Goal: Task Accomplishment & Management: Manage account settings

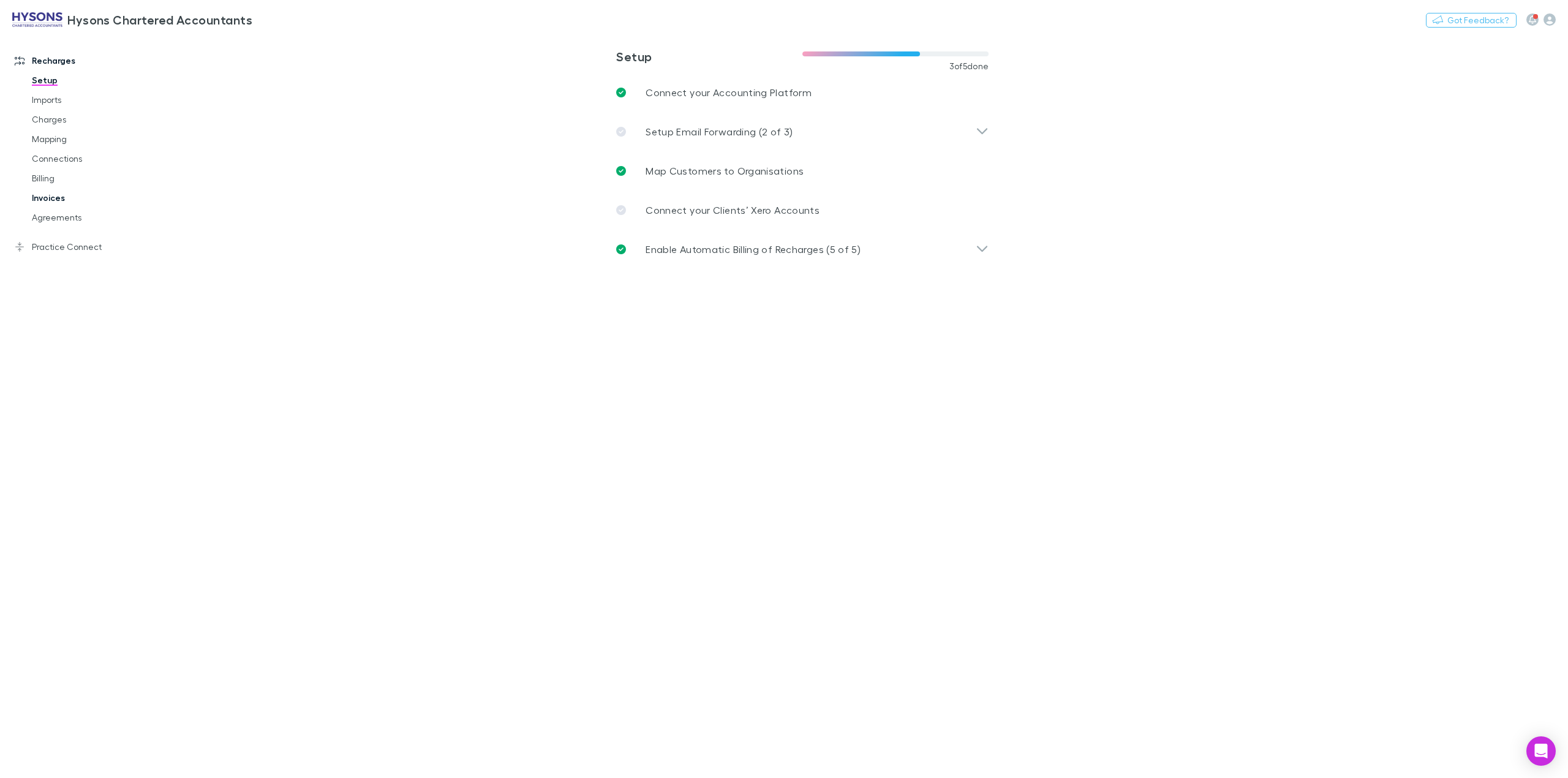
click at [47, 202] on link "Invoices" at bounding box center [96, 198] width 155 height 19
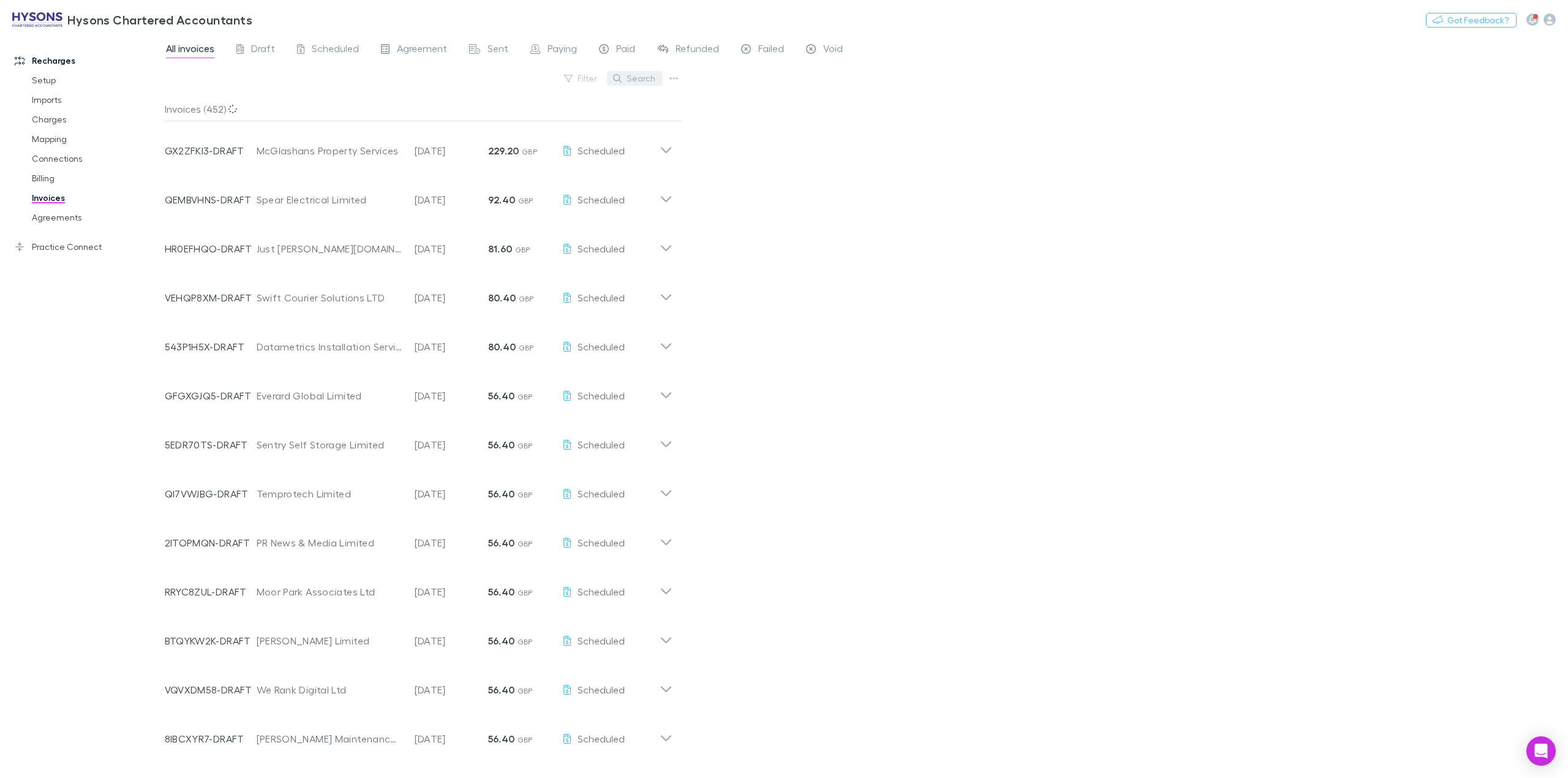
click at [630, 82] on button "Search" at bounding box center [635, 79] width 56 height 15
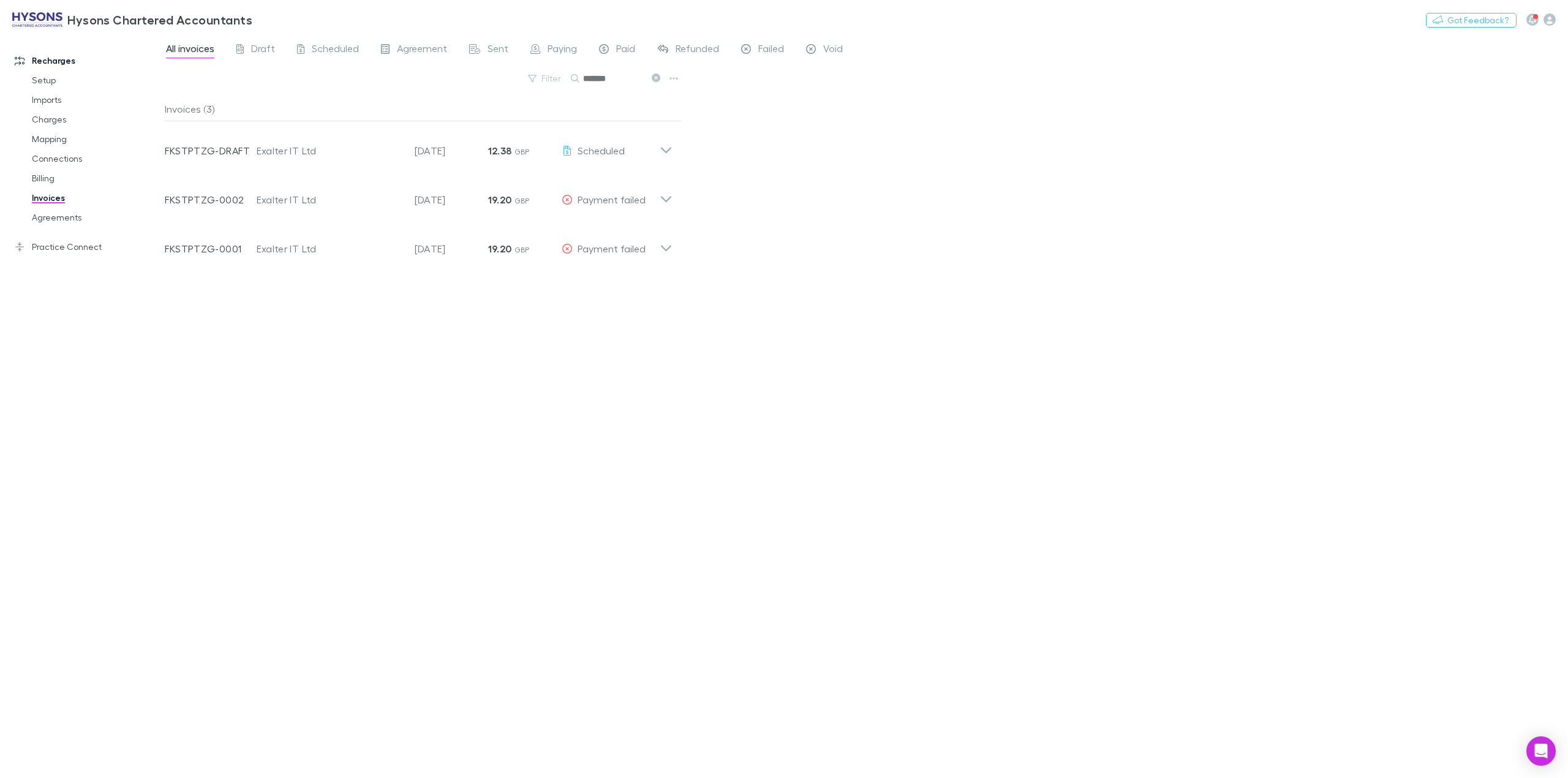
type input "*******"
click at [664, 246] on icon at bounding box center [666, 244] width 13 height 24
click at [595, 282] on icon "button" at bounding box center [593, 282] width 9 height 2
click at [483, 356] on p "Mark as paid" at bounding box center [517, 354] width 149 height 15
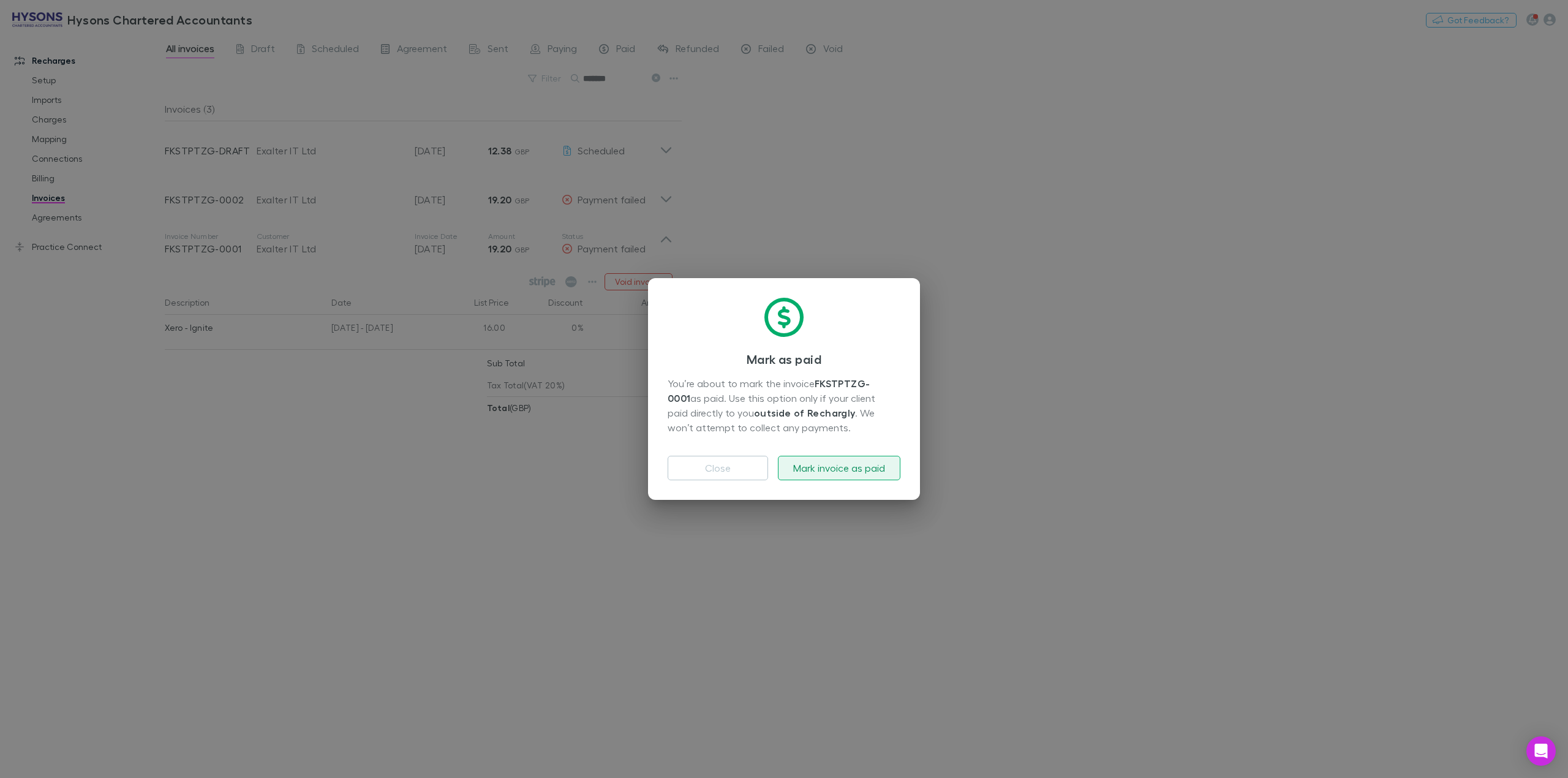
click at [828, 473] on button "Mark invoice as paid" at bounding box center [838, 468] width 122 height 24
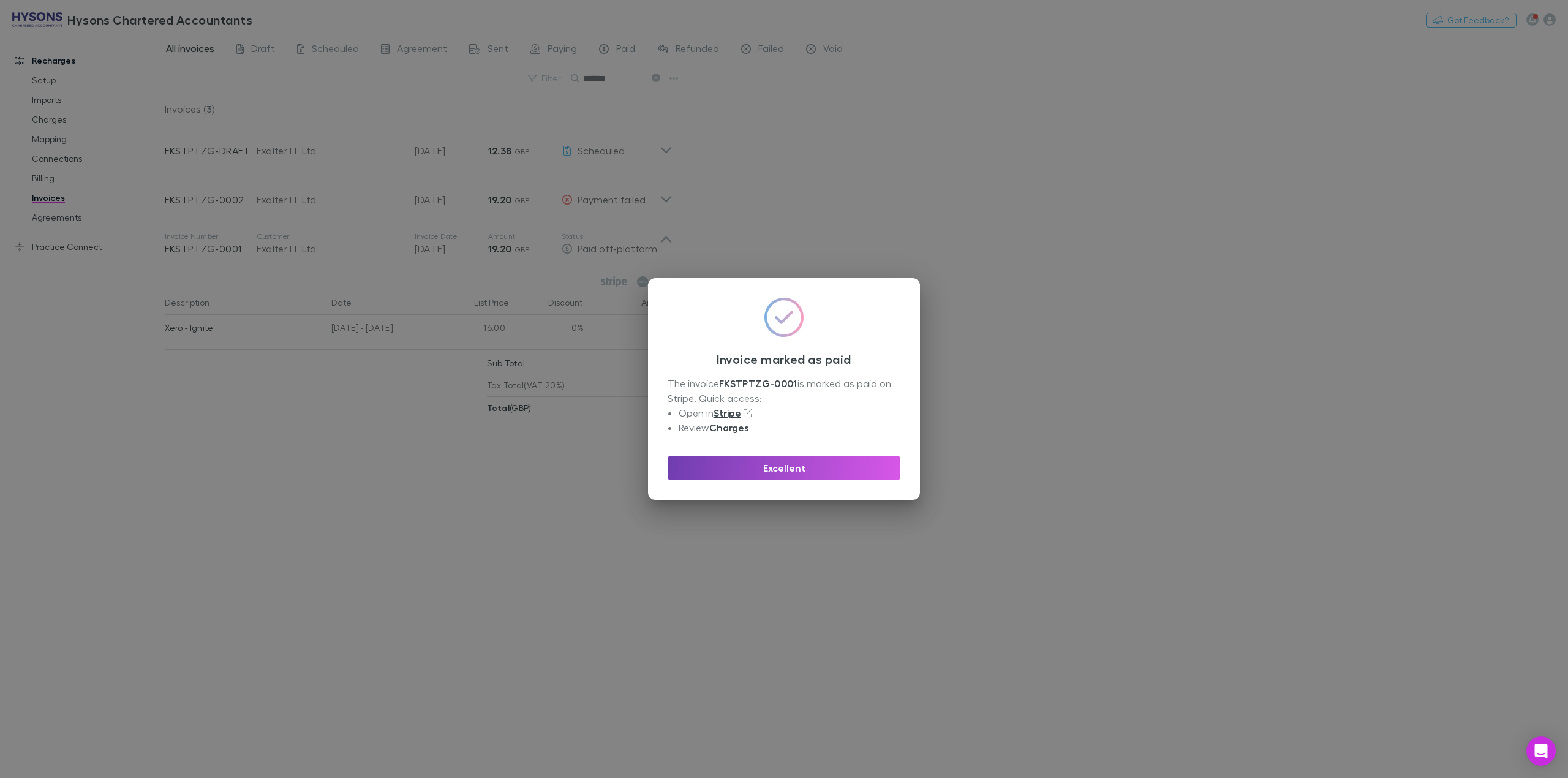
click at [764, 466] on button "Excellent" at bounding box center [784, 468] width 233 height 24
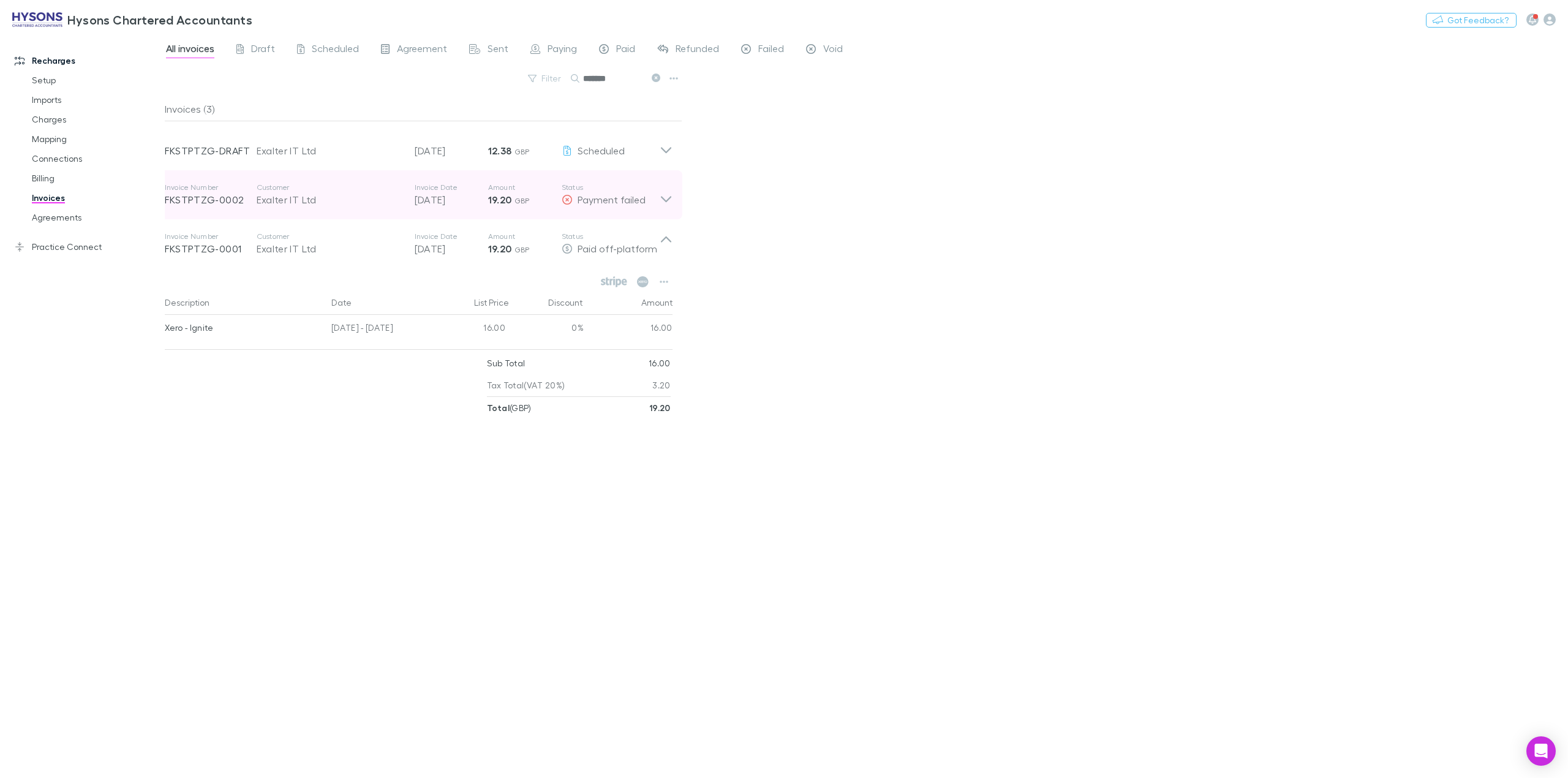
click at [664, 204] on icon at bounding box center [666, 194] width 13 height 24
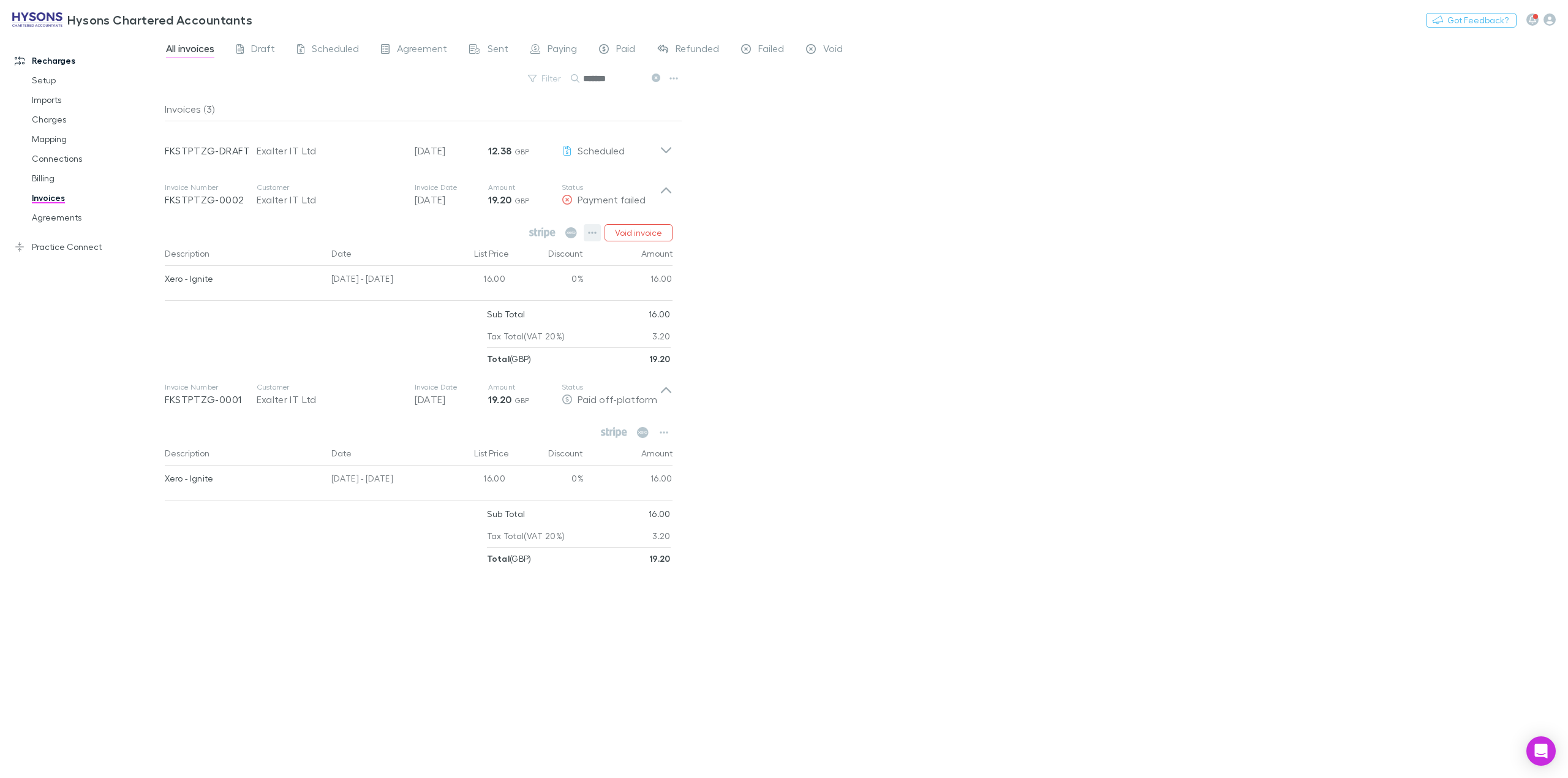
click at [592, 234] on icon "button" at bounding box center [593, 233] width 9 height 10
click at [491, 310] on p "Mark as paid" at bounding box center [517, 305] width 149 height 15
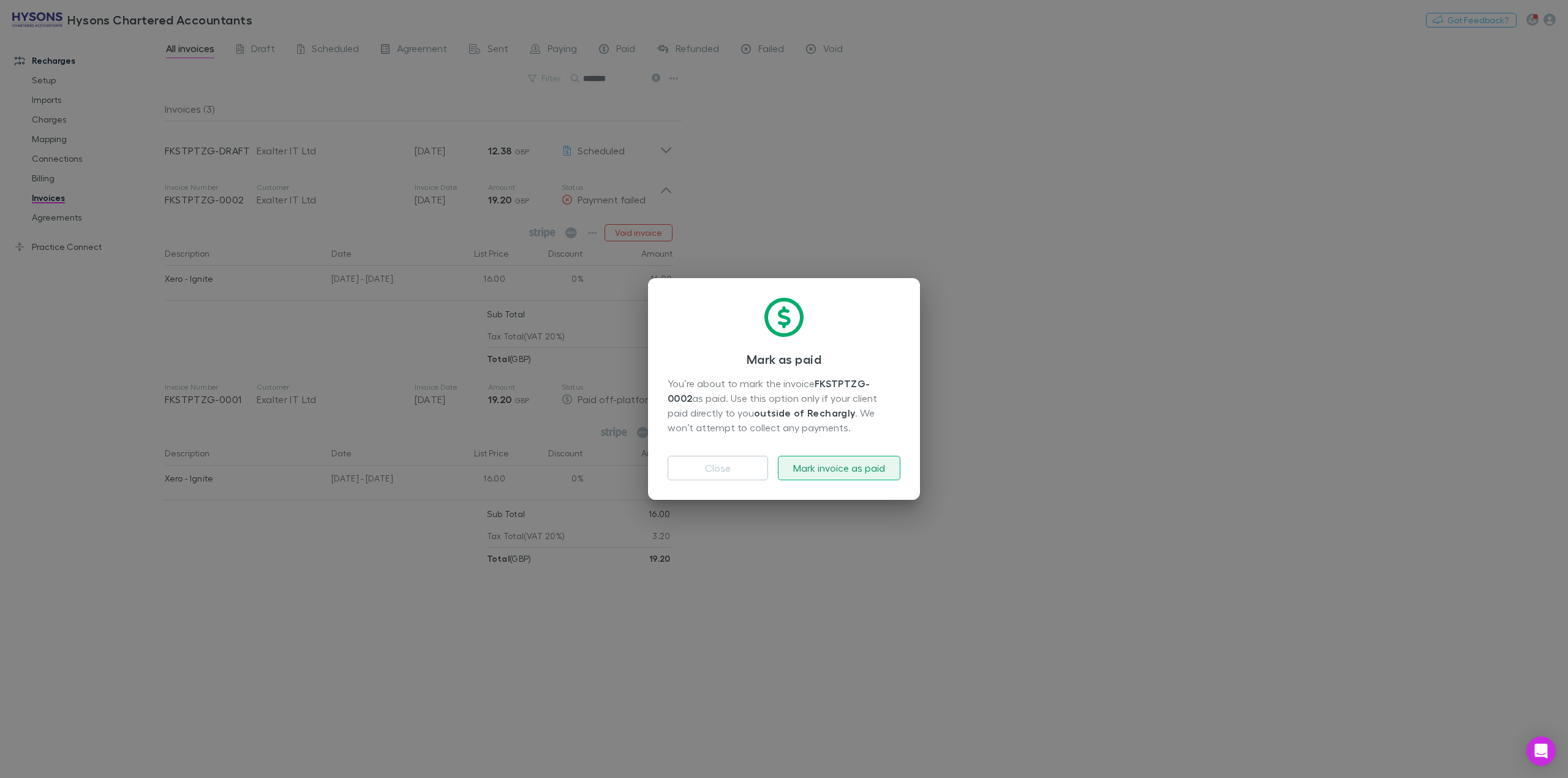
click at [877, 464] on button "Mark invoice as paid" at bounding box center [838, 468] width 122 height 24
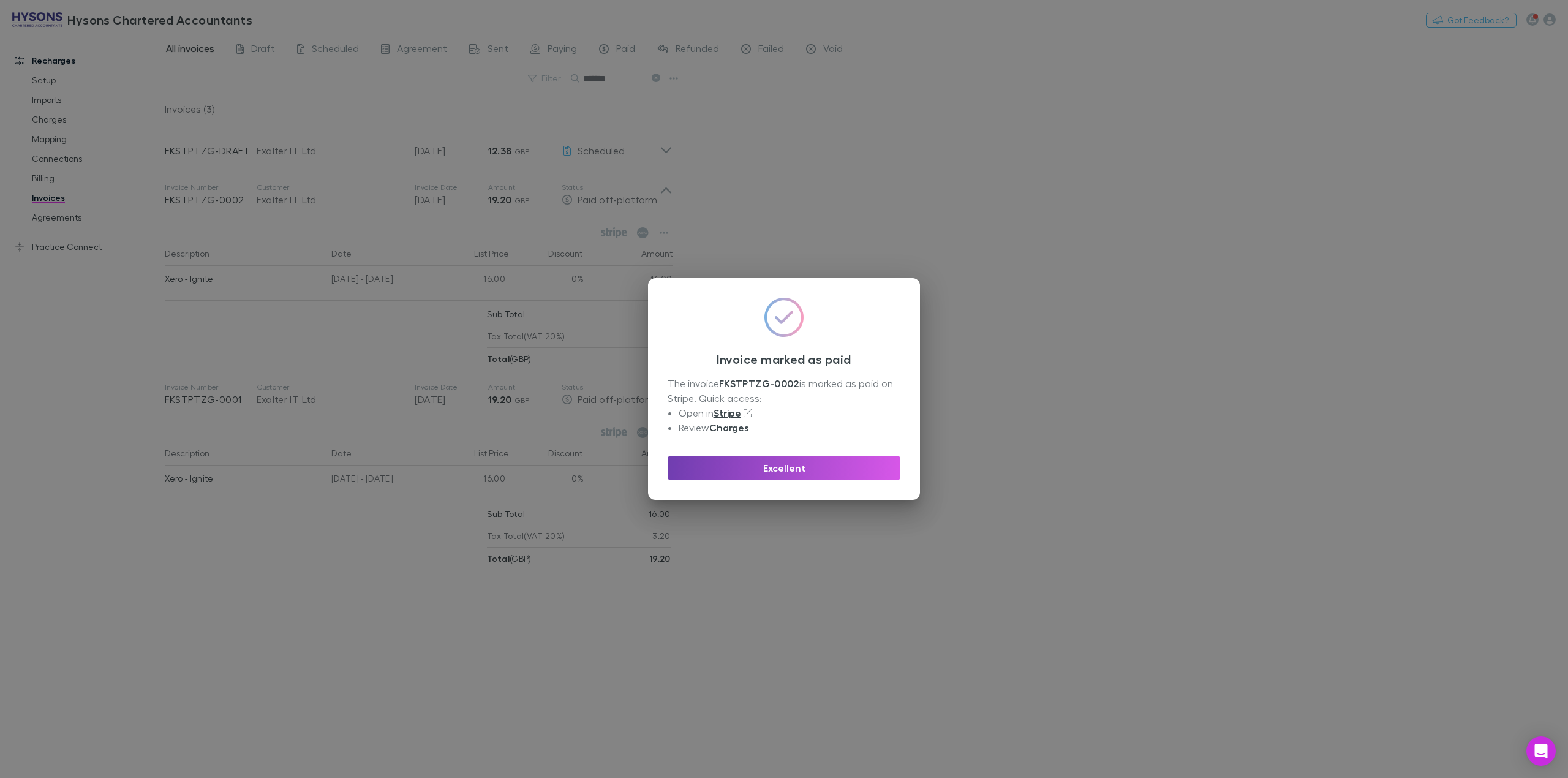
click at [824, 463] on button "Excellent" at bounding box center [784, 468] width 233 height 24
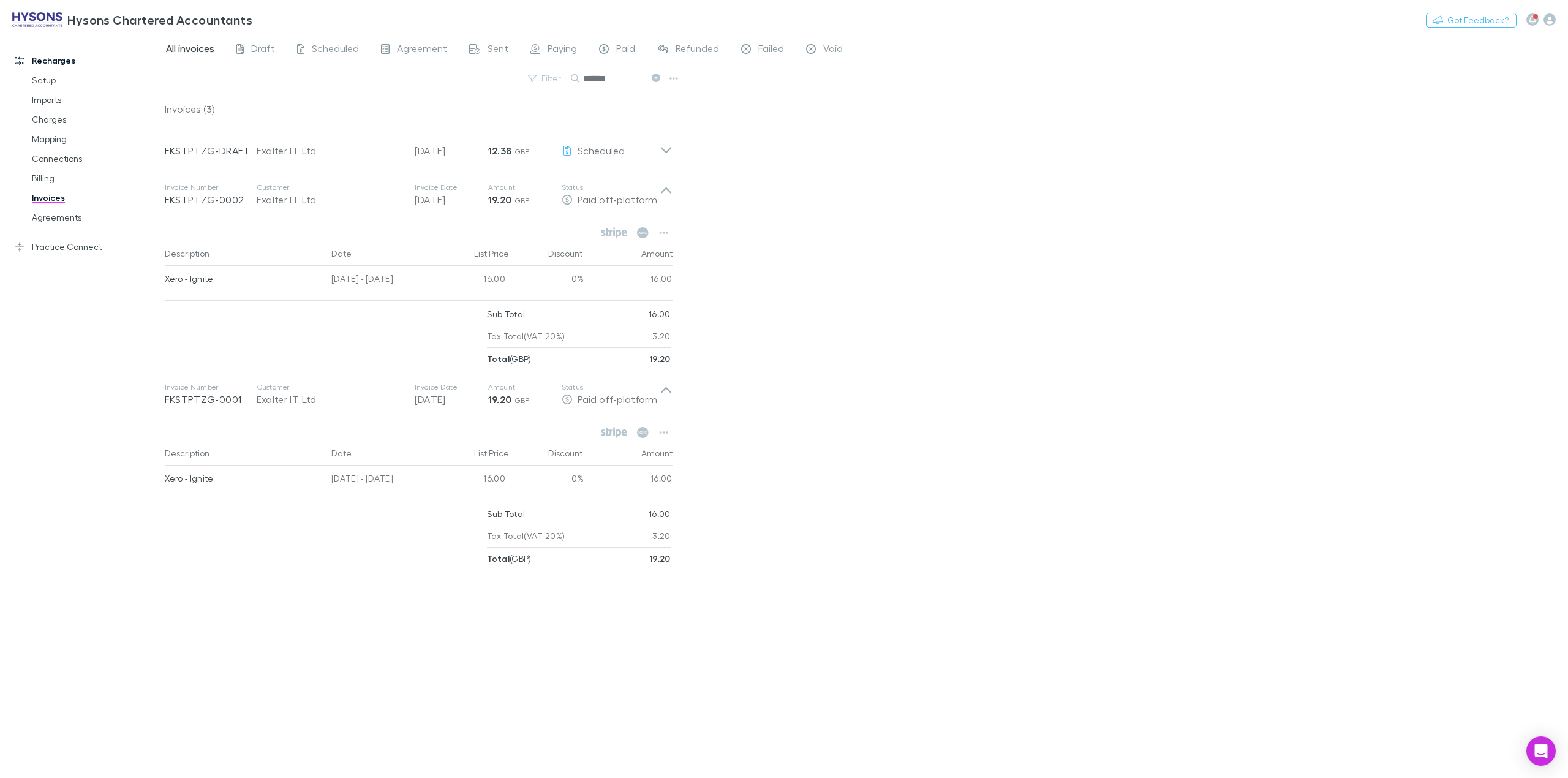
click at [1079, 165] on div "All invoices Draft Scheduled Agreement Sent Paying Paid Refunded Failed Void Fi…" at bounding box center [866, 406] width 1404 height 744
click at [1176, 303] on div "All invoices Draft Scheduled Agreement Sent Paying Paid Refunded Failed Void Fi…" at bounding box center [866, 406] width 1404 height 744
click at [1150, 232] on div "All invoices Draft Scheduled Agreement Sent Paying Paid Refunded Failed Void Fi…" at bounding box center [866, 406] width 1404 height 744
